Goal: Information Seeking & Learning: Learn about a topic

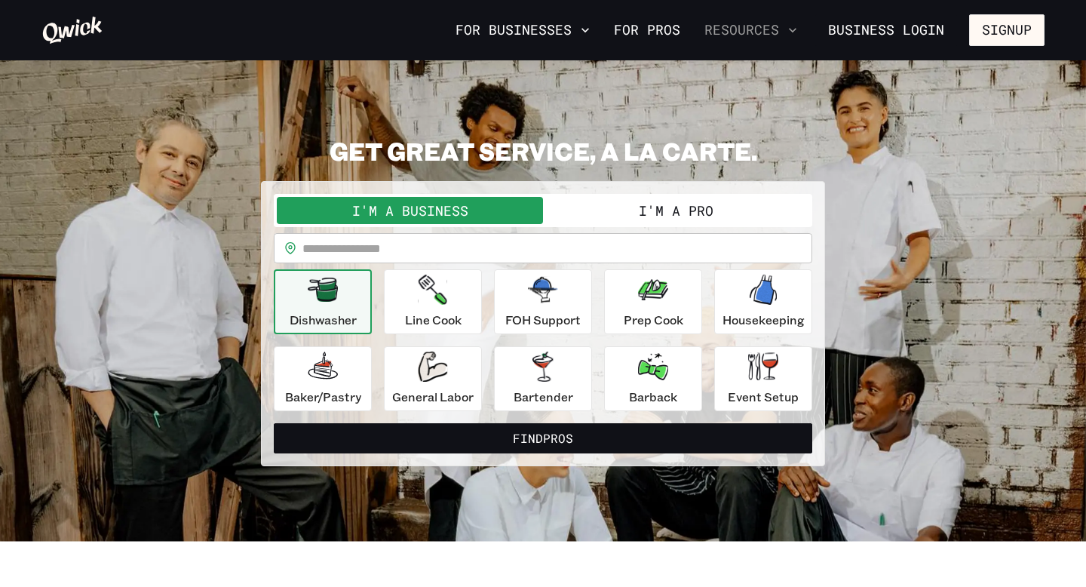
click at [778, 38] on button "Resources" at bounding box center [750, 30] width 105 height 26
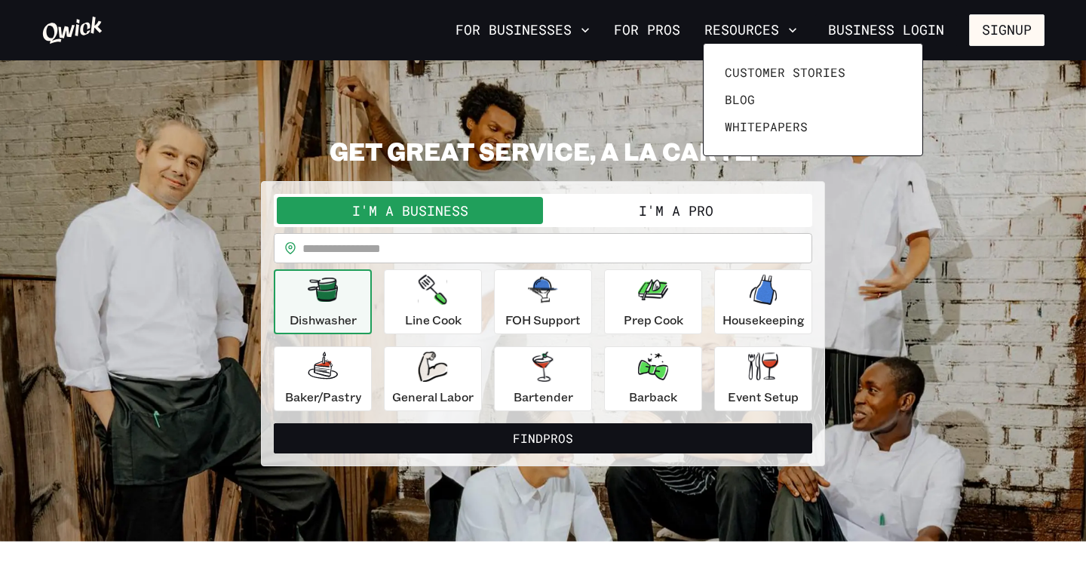
click at [581, 32] on div at bounding box center [543, 293] width 1086 height 587
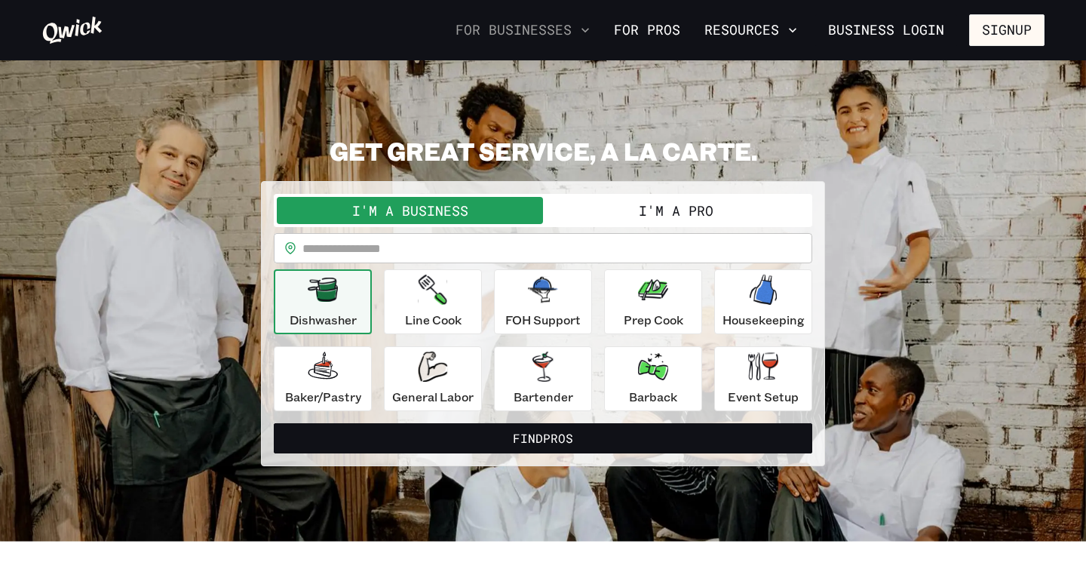
click at [586, 33] on icon "button" at bounding box center [585, 30] width 15 height 15
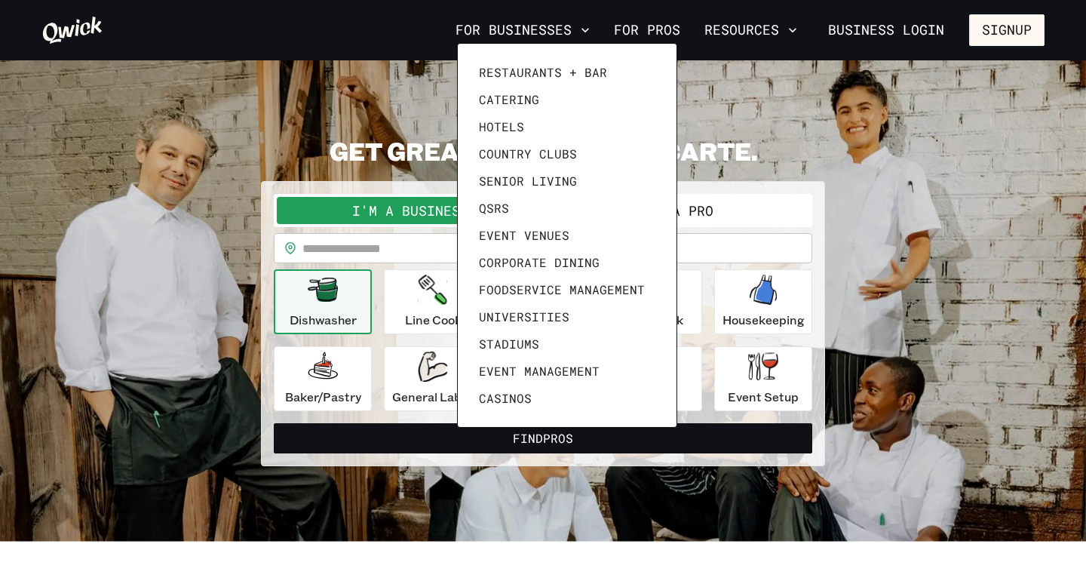
click at [775, 48] on div at bounding box center [543, 293] width 1086 height 587
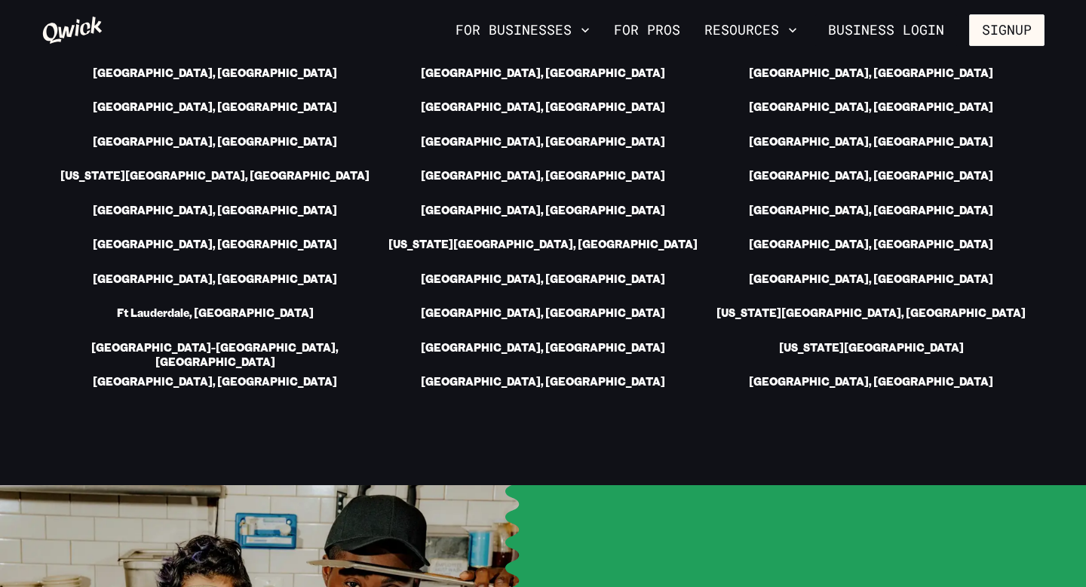
scroll to position [2598, 0]
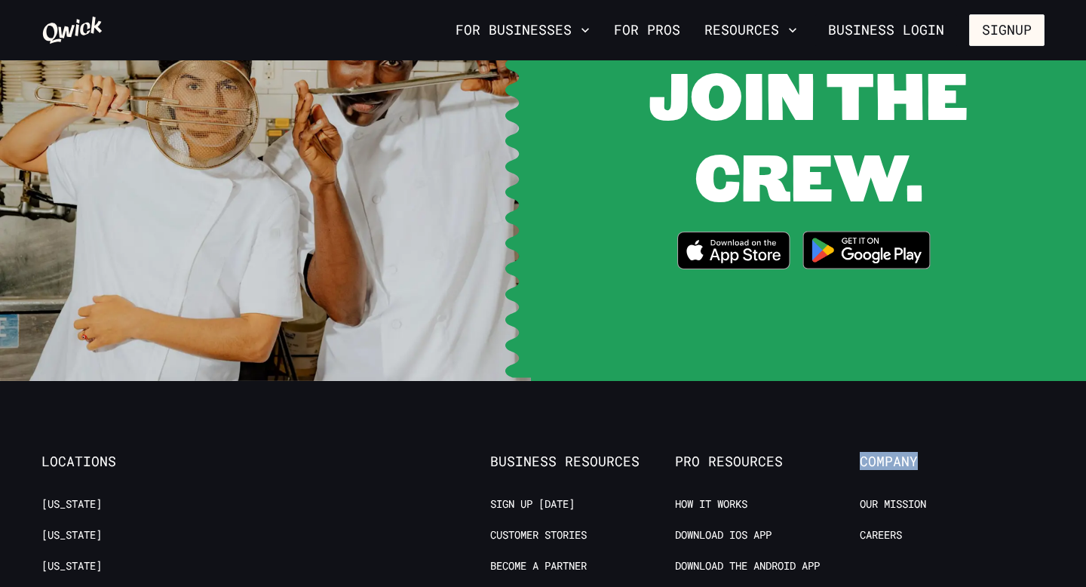
scroll to position [2945, 0]
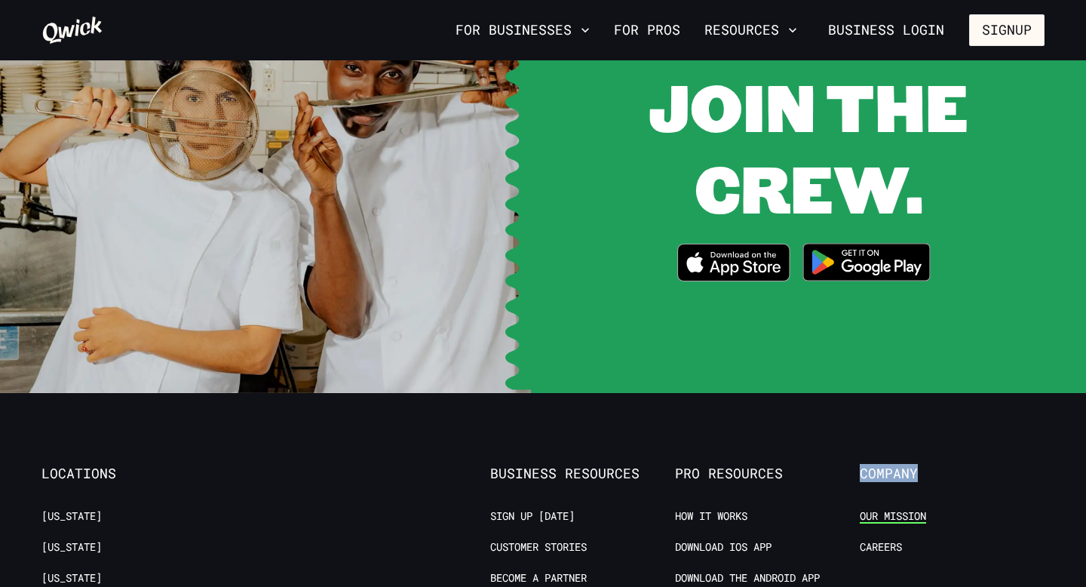
click at [899, 509] on link "Our Mission" at bounding box center [893, 516] width 66 height 14
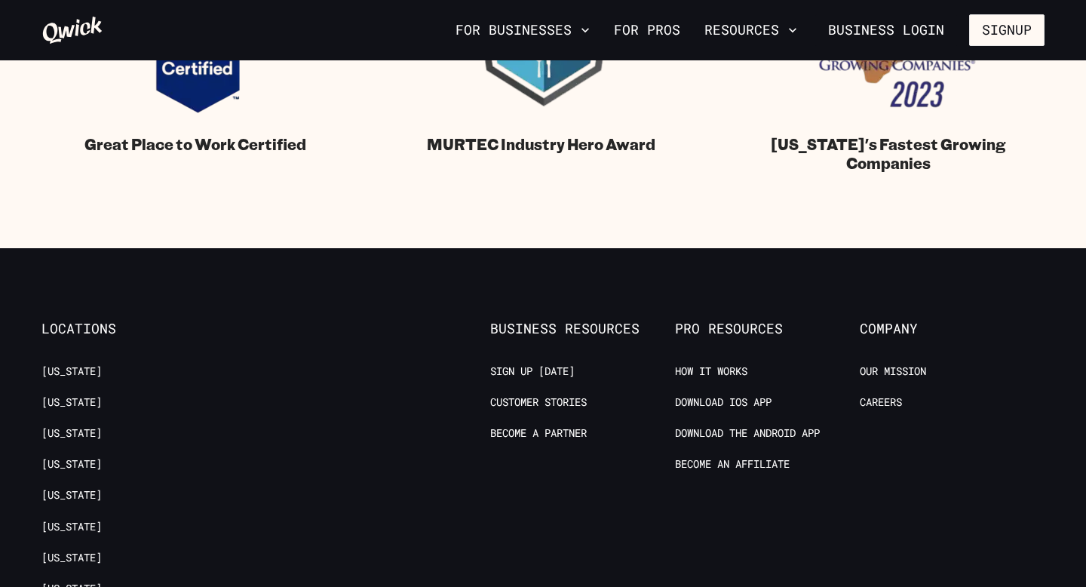
scroll to position [1758, 0]
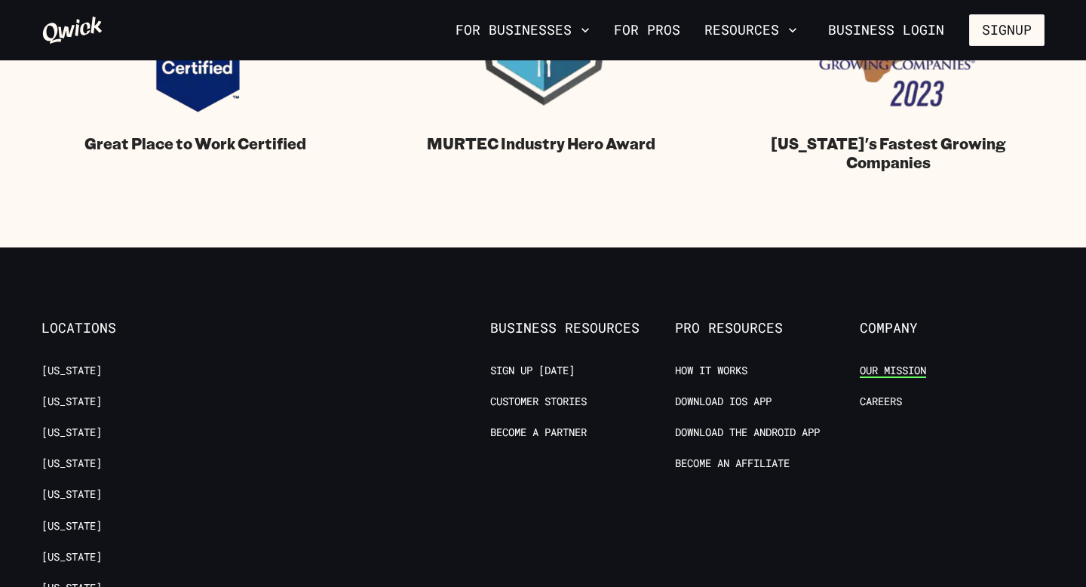
click at [882, 373] on link "Our Mission" at bounding box center [893, 371] width 66 height 14
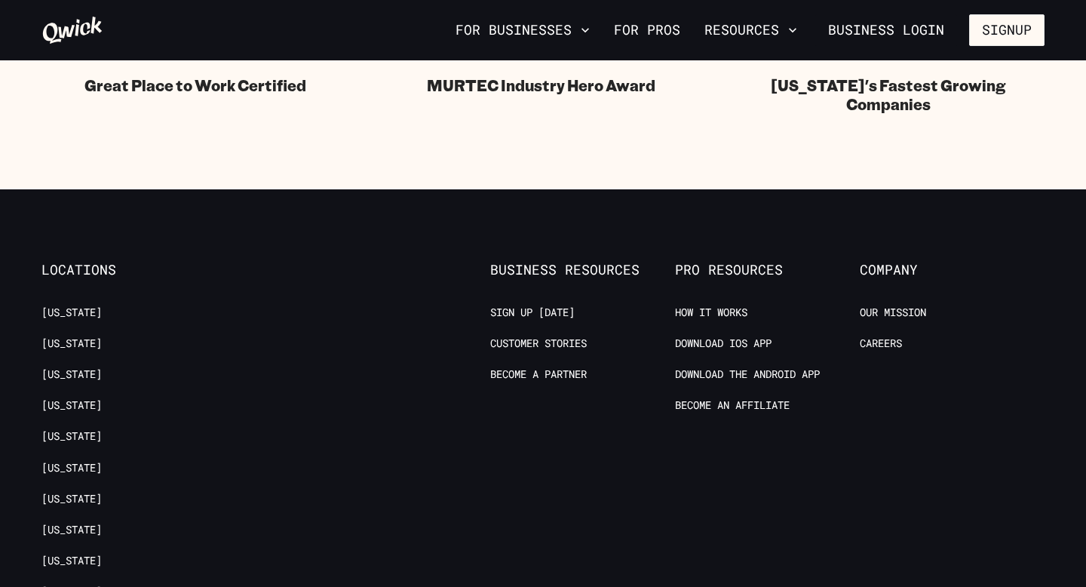
scroll to position [1896, 0]
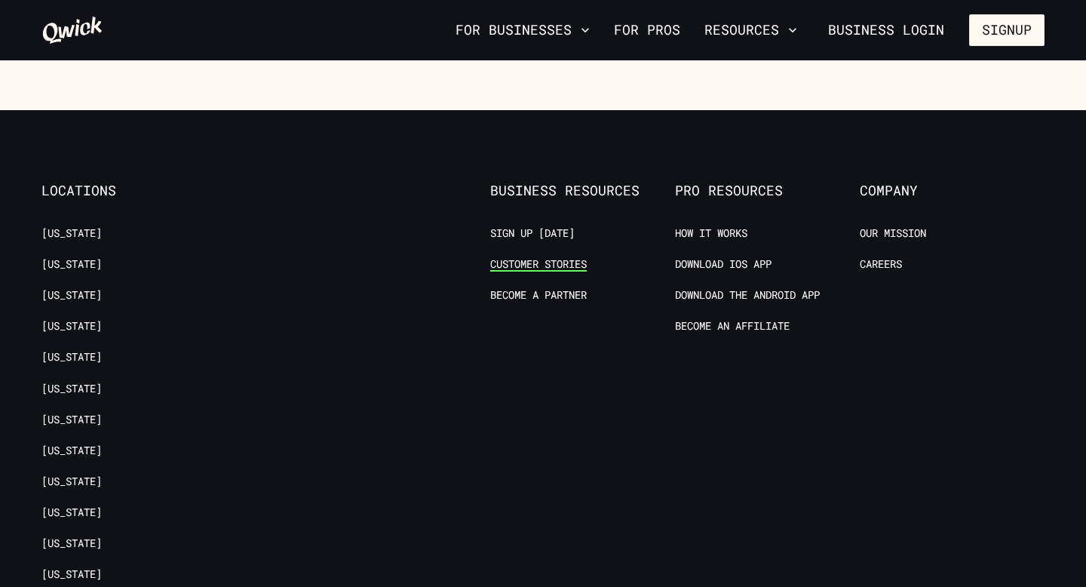
click at [514, 269] on link "Customer stories" at bounding box center [538, 264] width 97 height 14
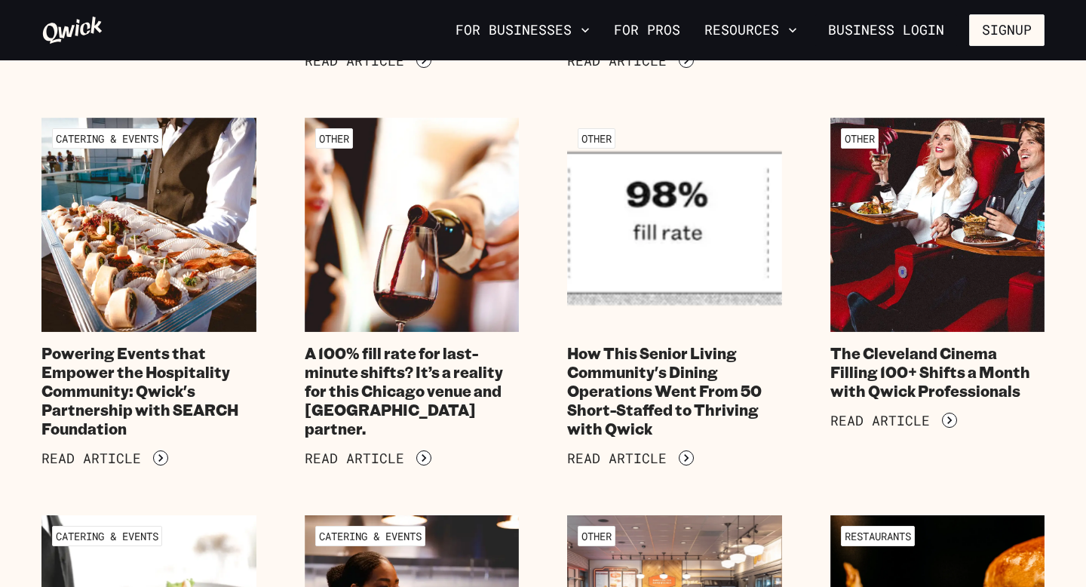
scroll to position [873, 0]
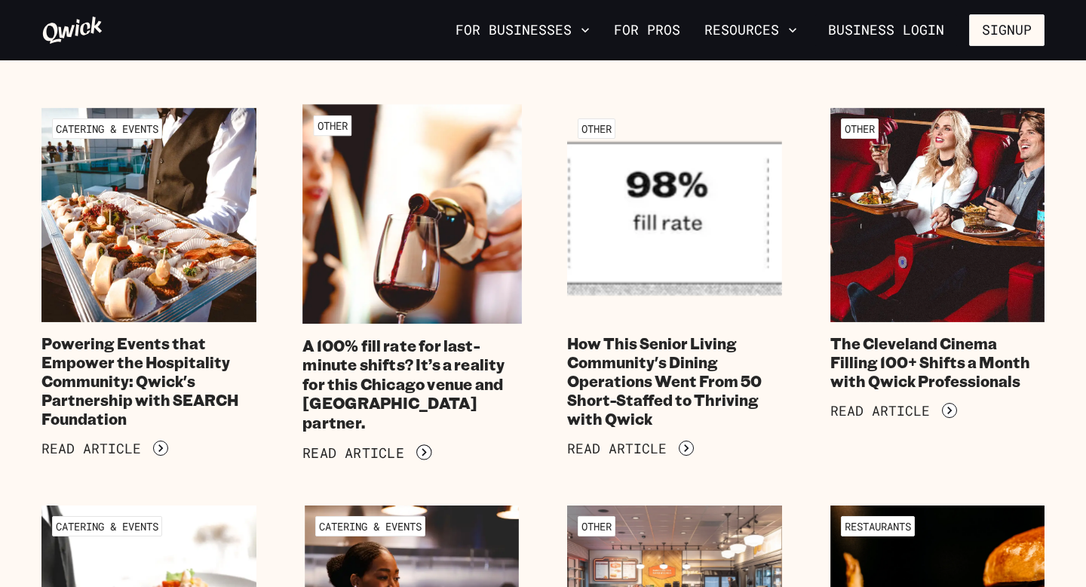
click at [419, 383] on h4 "A 100% fill rate for last-minute shifts? It’s a reality for this Chicago venue …" at bounding box center [411, 384] width 219 height 97
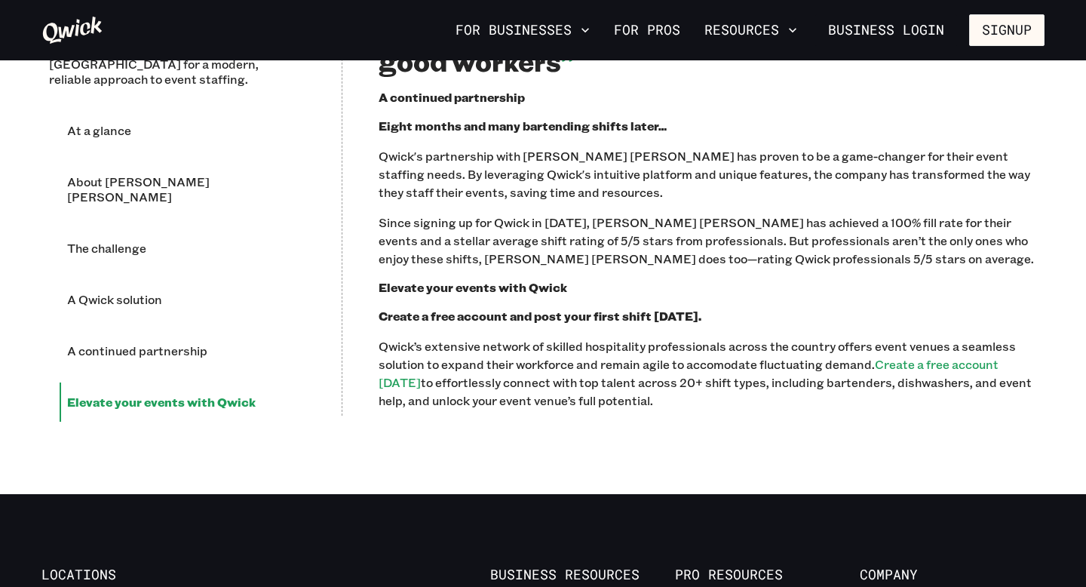
scroll to position [2224, 0]
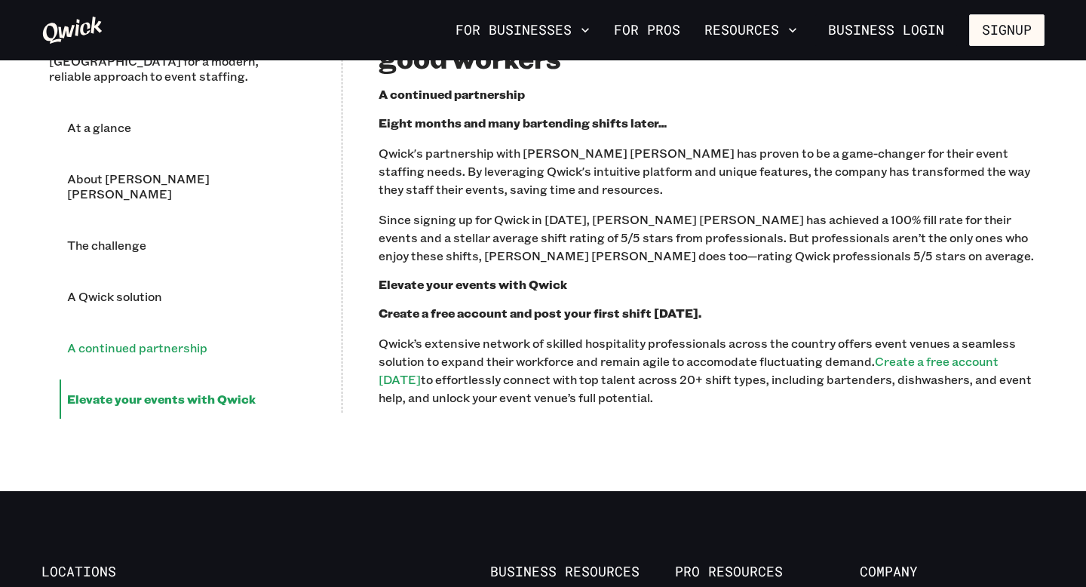
click at [148, 328] on li "A continued partnership" at bounding box center [183, 347] width 246 height 39
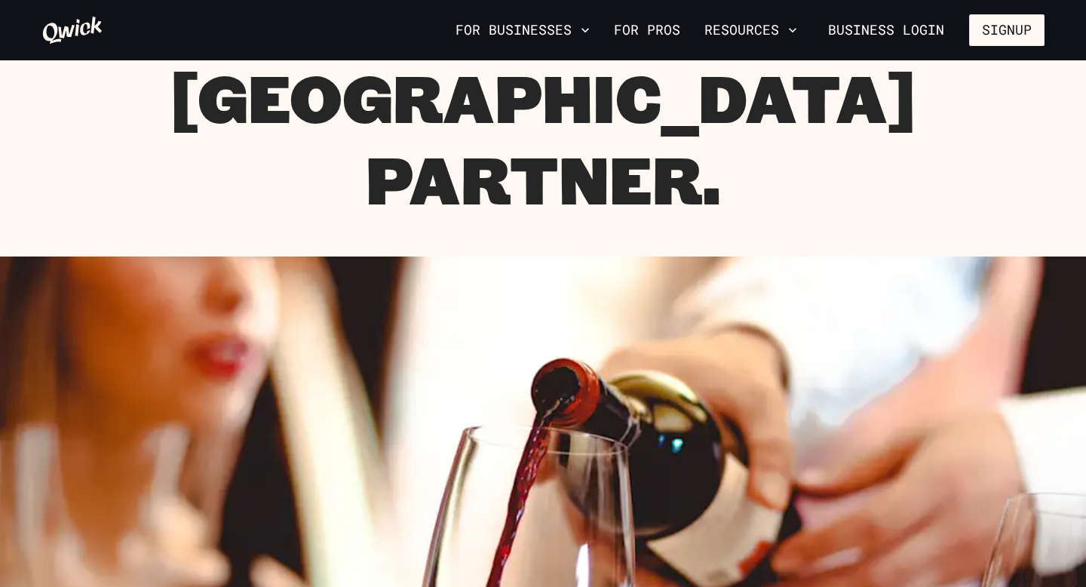
scroll to position [0, 0]
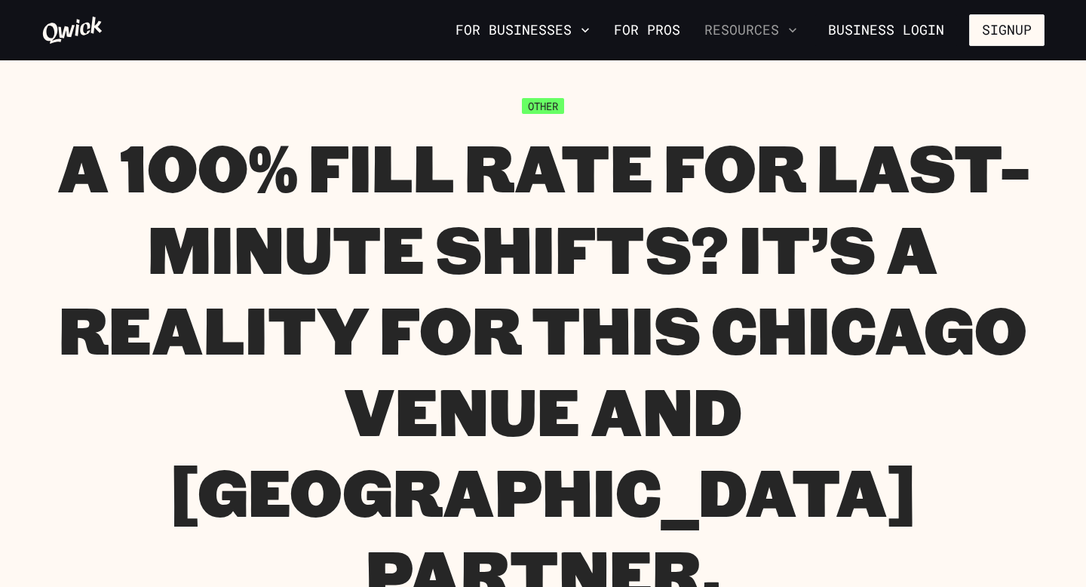
click at [787, 35] on button "Resources" at bounding box center [750, 30] width 105 height 26
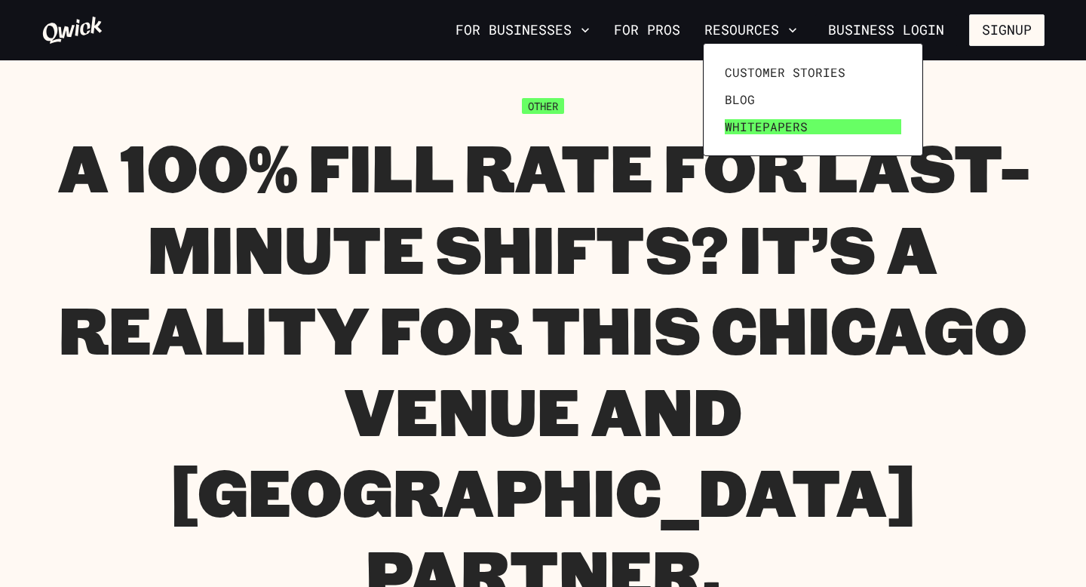
click at [757, 124] on span "Whitepapers" at bounding box center [766, 126] width 83 height 15
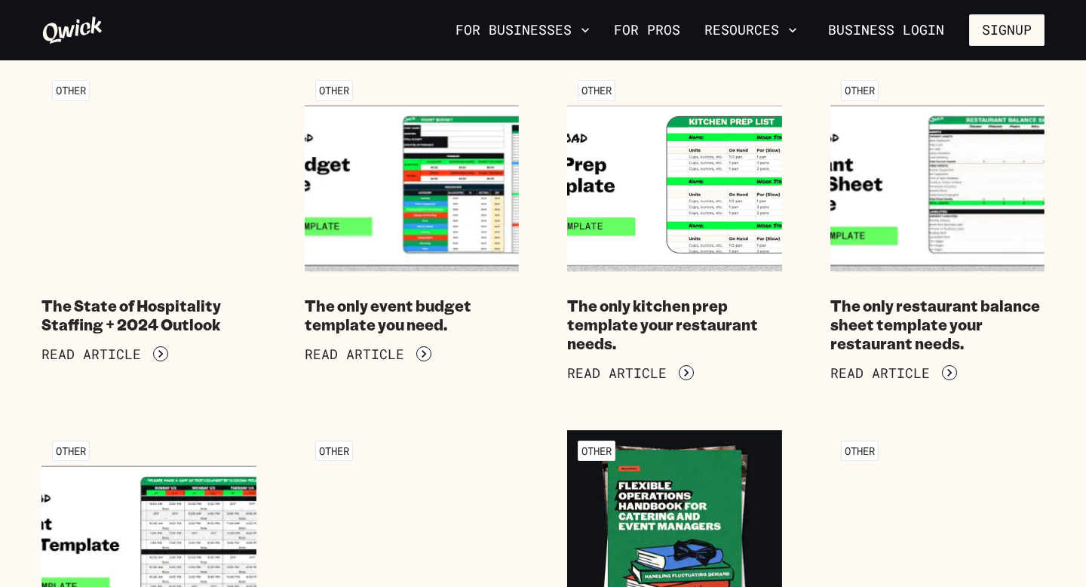
scroll to position [511, 0]
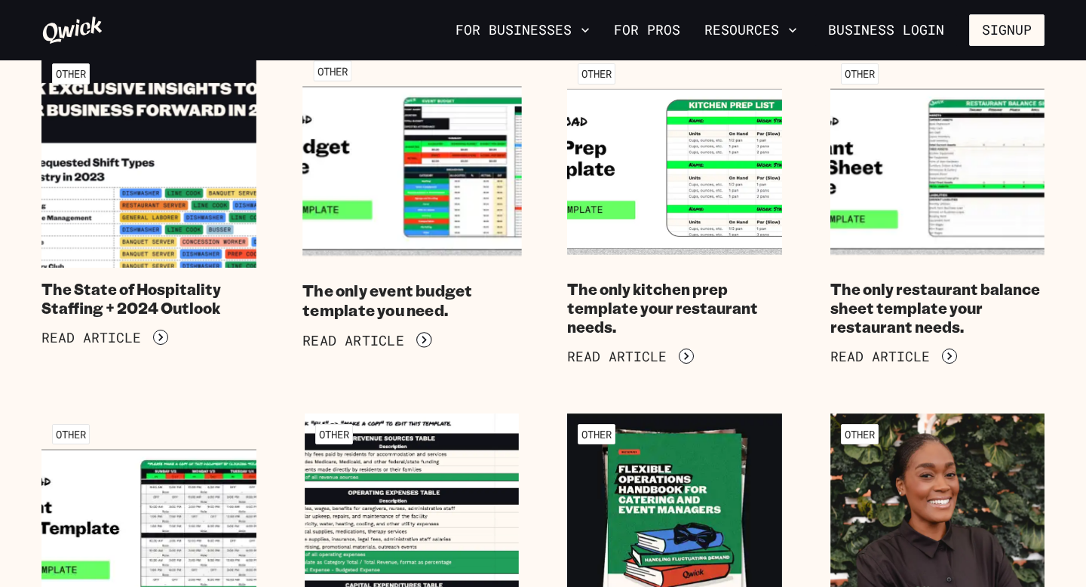
click at [439, 298] on h4 "The only event budget template you need." at bounding box center [411, 300] width 219 height 38
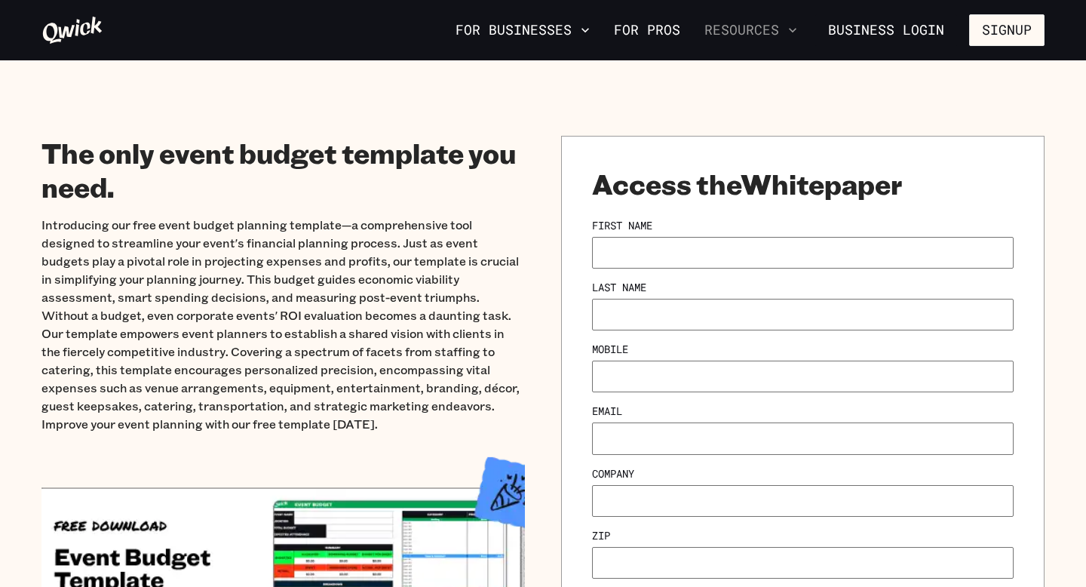
click at [781, 29] on button "Resources" at bounding box center [750, 30] width 105 height 26
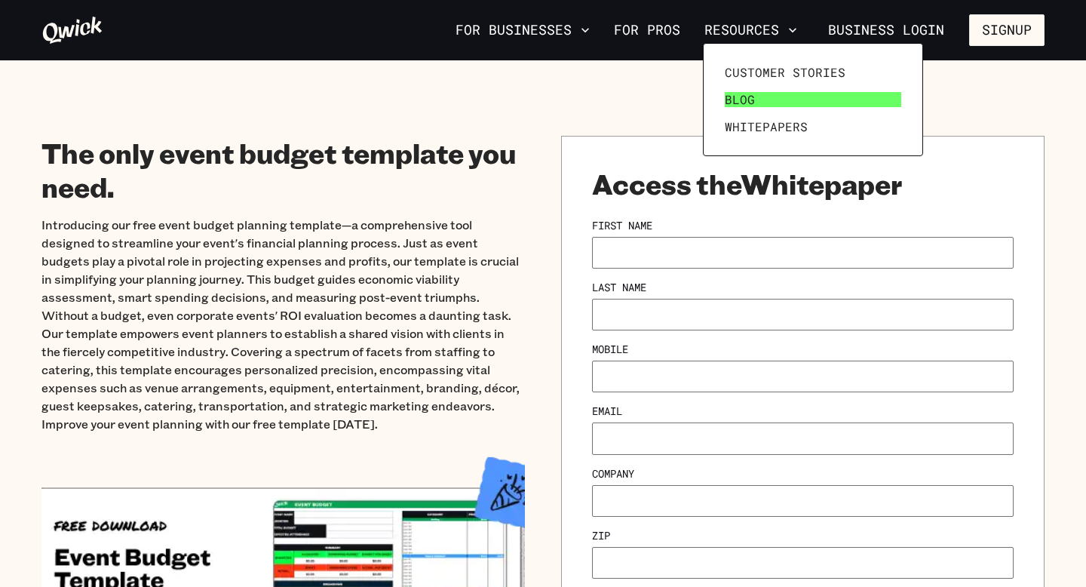
click at [751, 106] on span "Blog" at bounding box center [740, 99] width 30 height 15
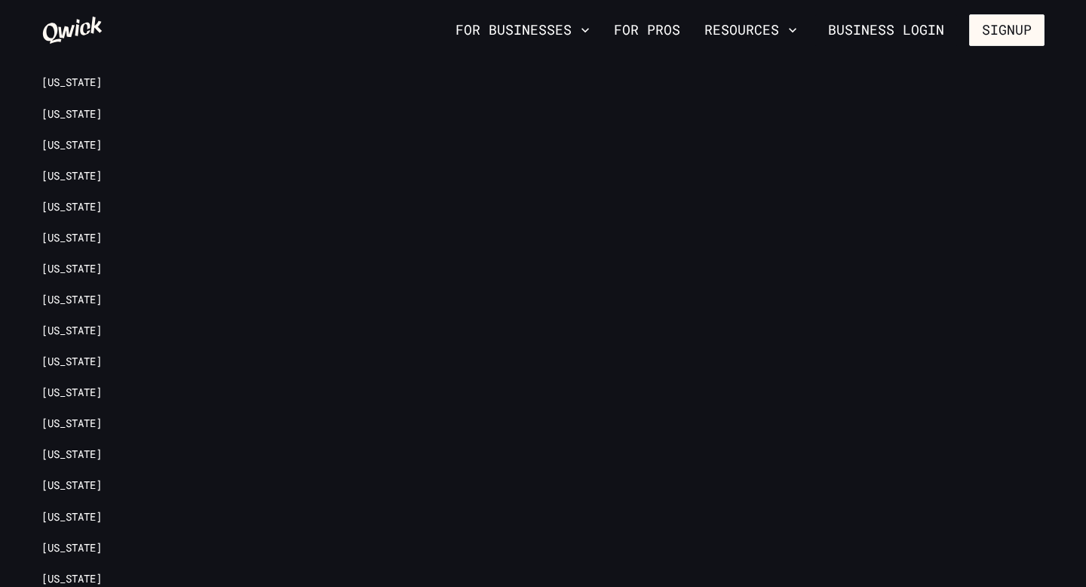
scroll to position [9339, 0]
